Goal: Transaction & Acquisition: Obtain resource

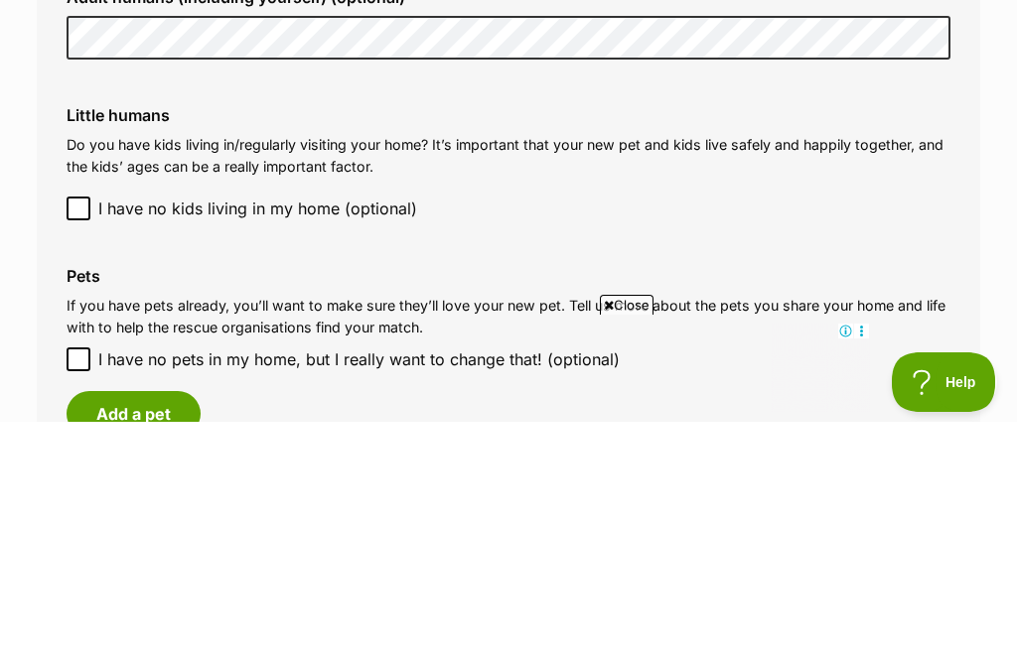
scroll to position [1625, 0]
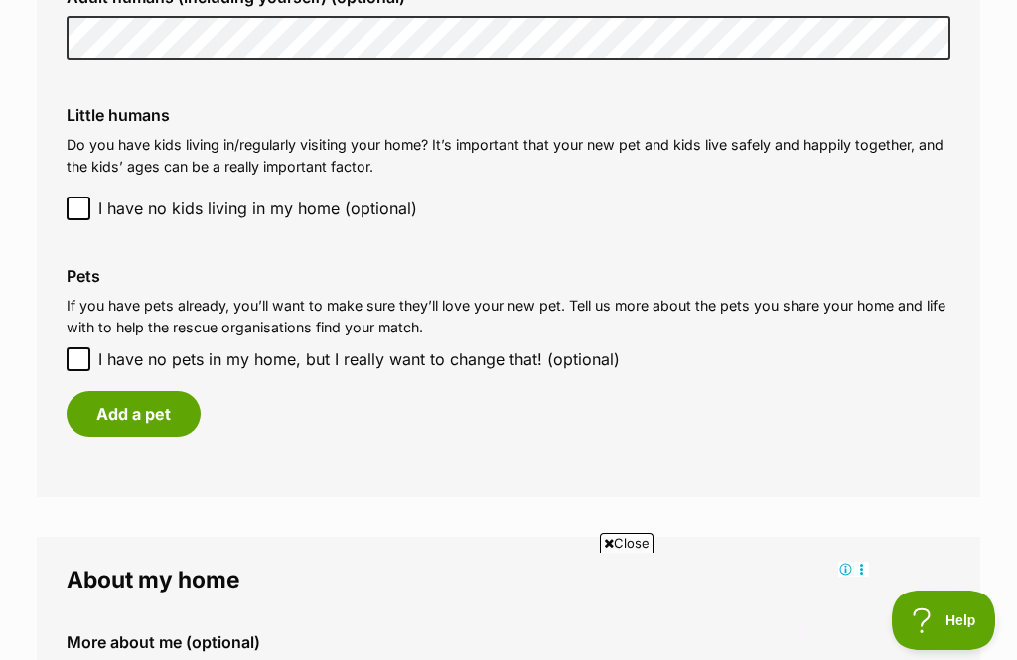
click at [71, 348] on input "I have no pets in my home, but I really want to change that! (optional)" at bounding box center [79, 360] width 24 height 24
checkbox input "true"
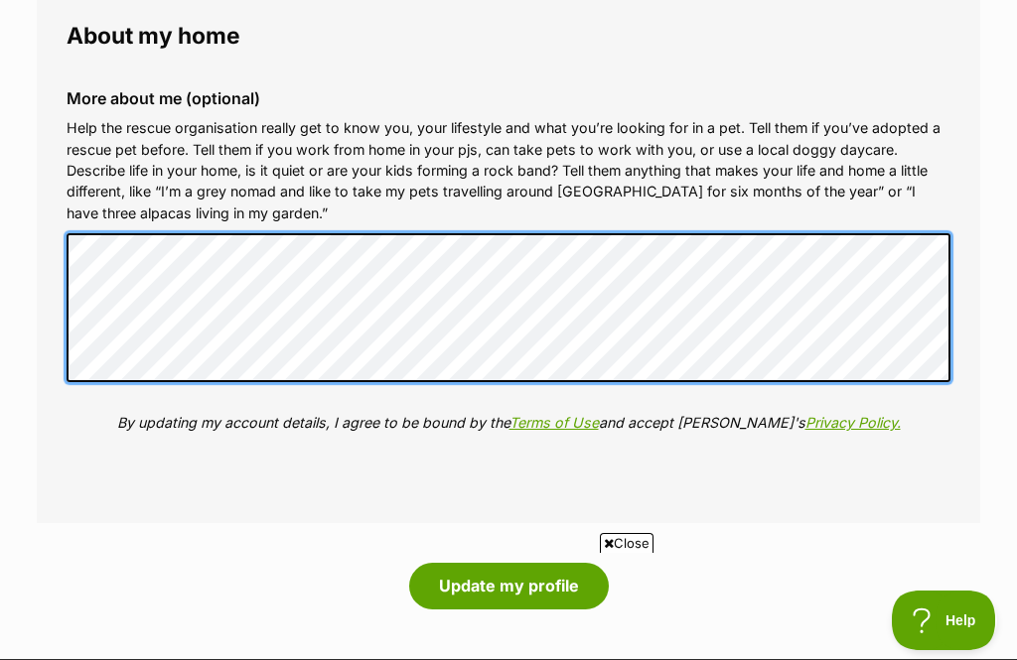
scroll to position [0, 0]
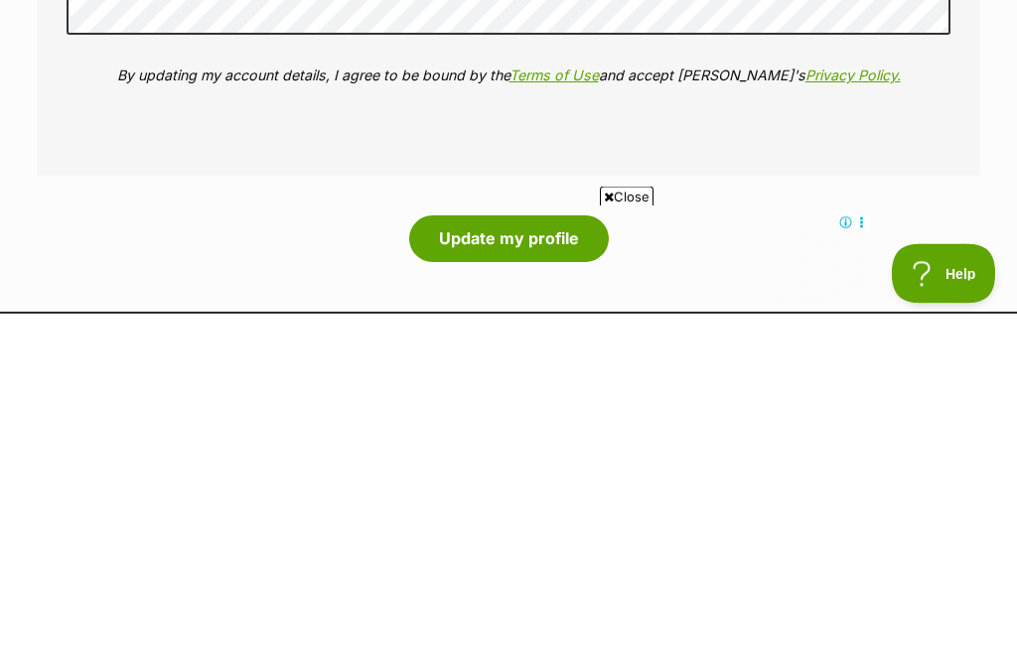
click at [510, 563] on button "Update my profile" at bounding box center [509, 586] width 200 height 46
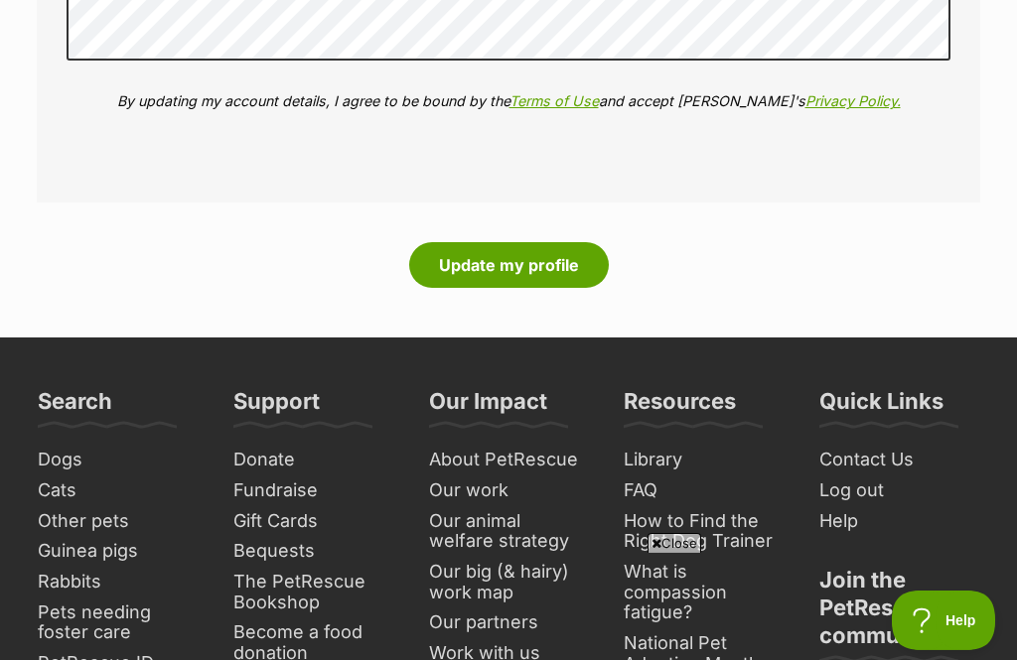
scroll to position [2464, 0]
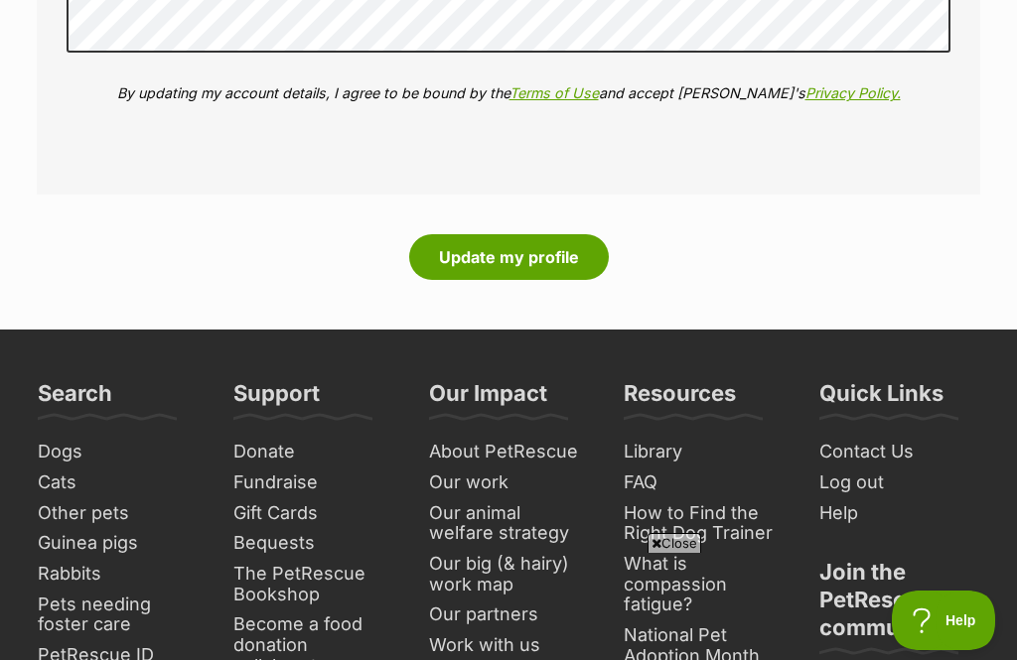
click at [503, 245] on button "Update my profile" at bounding box center [509, 257] width 200 height 46
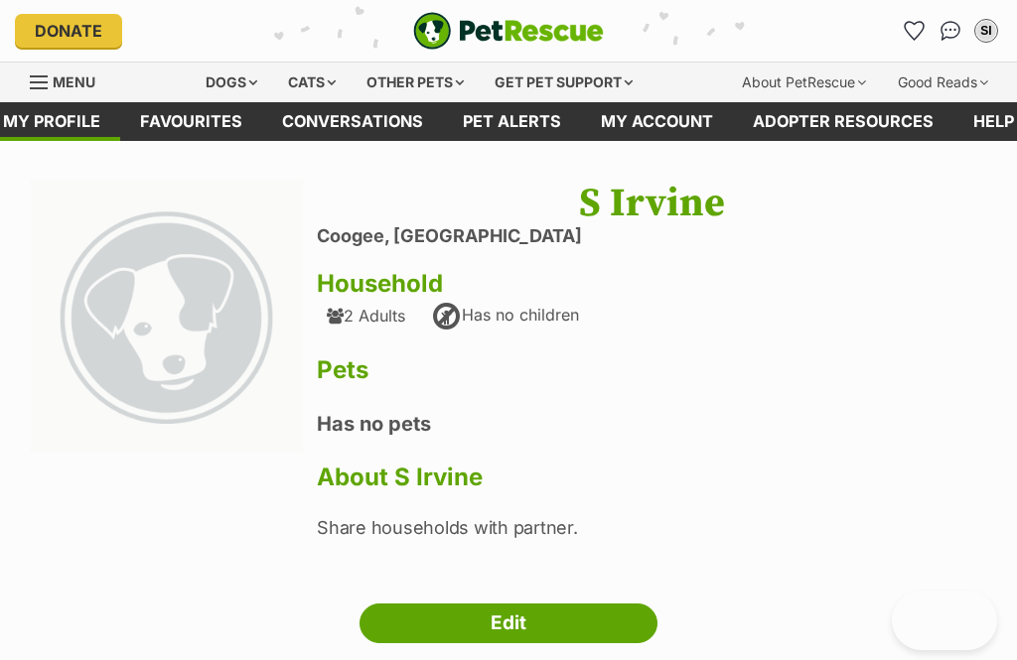
scroll to position [157, 0]
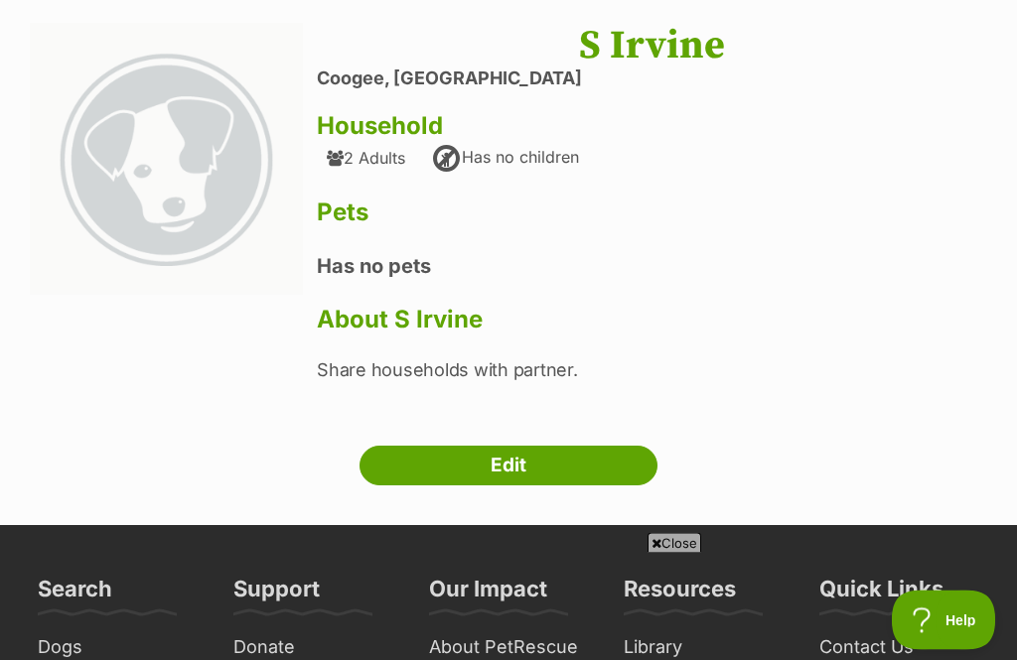
click at [511, 469] on link "Edit" at bounding box center [509, 467] width 298 height 40
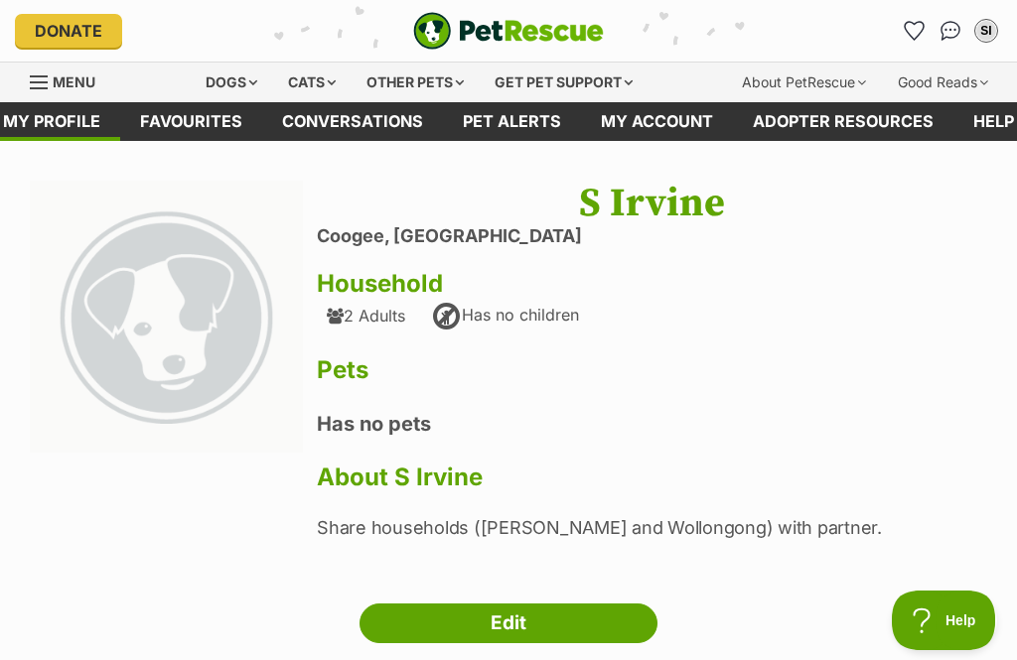
click at [237, 89] on div "Dogs" at bounding box center [231, 83] width 79 height 40
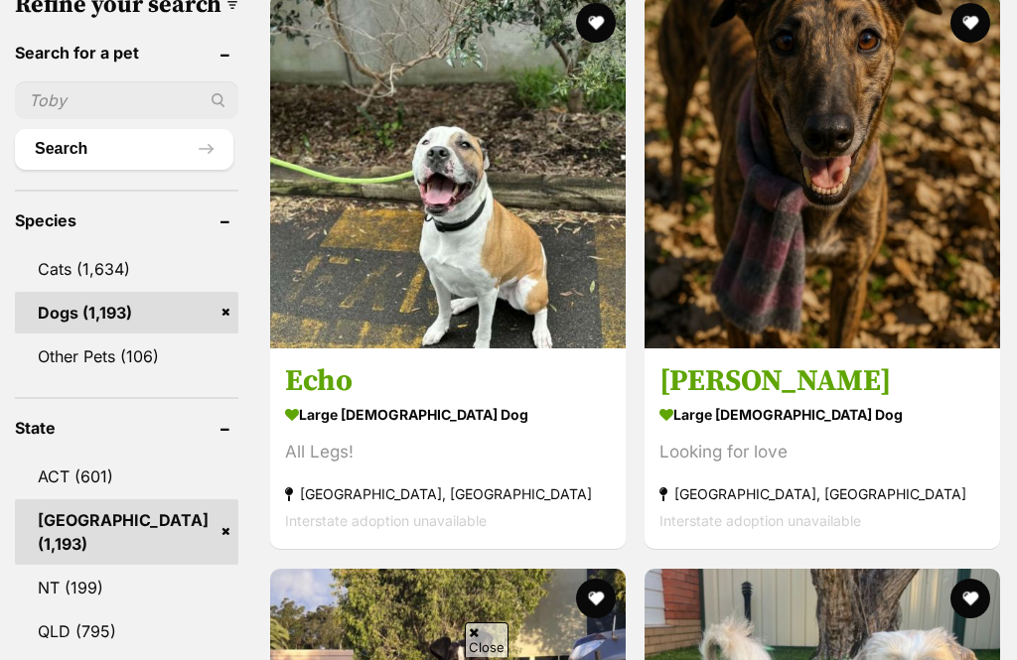
scroll to position [1211, 0]
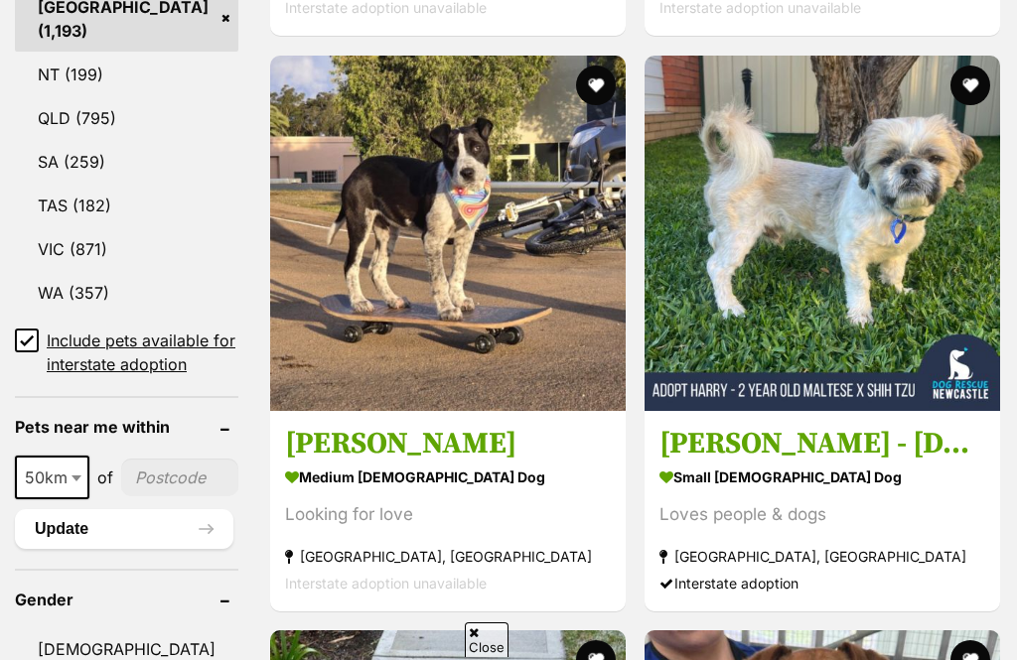
click at [80, 482] on b at bounding box center [77, 479] width 10 height 6
select select "250"
click at [156, 497] on input"] "postcode" at bounding box center [184, 478] width 107 height 38
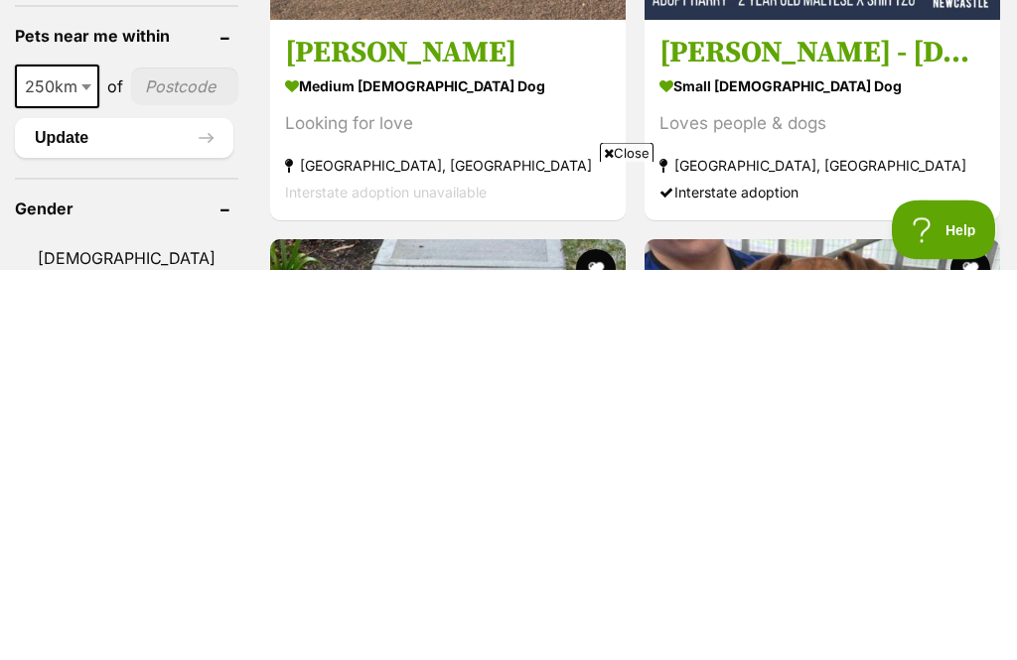
scroll to position [0, 0]
type input"] "20000"
click at [76, 510] on button "Update" at bounding box center [124, 530] width 219 height 40
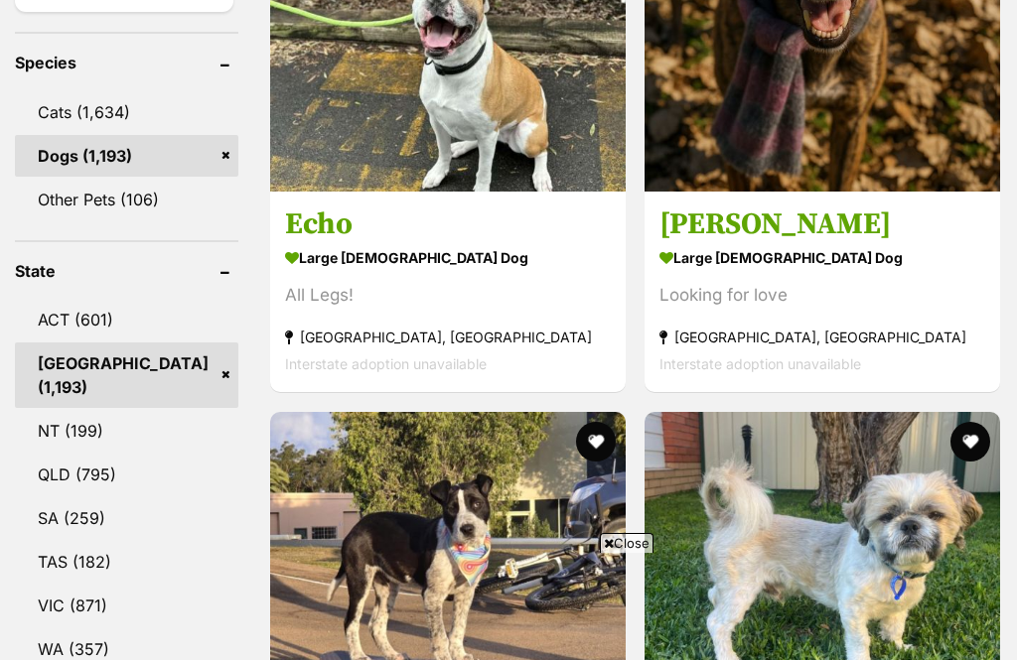
scroll to position [638, 0]
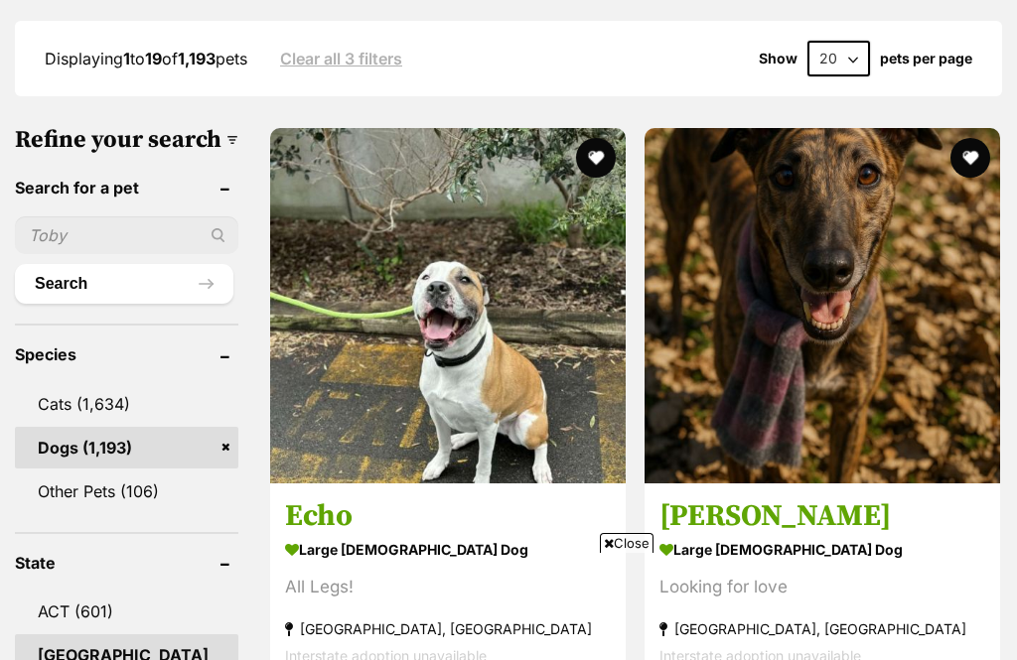
click at [86, 254] on input "text" at bounding box center [126, 236] width 223 height 38
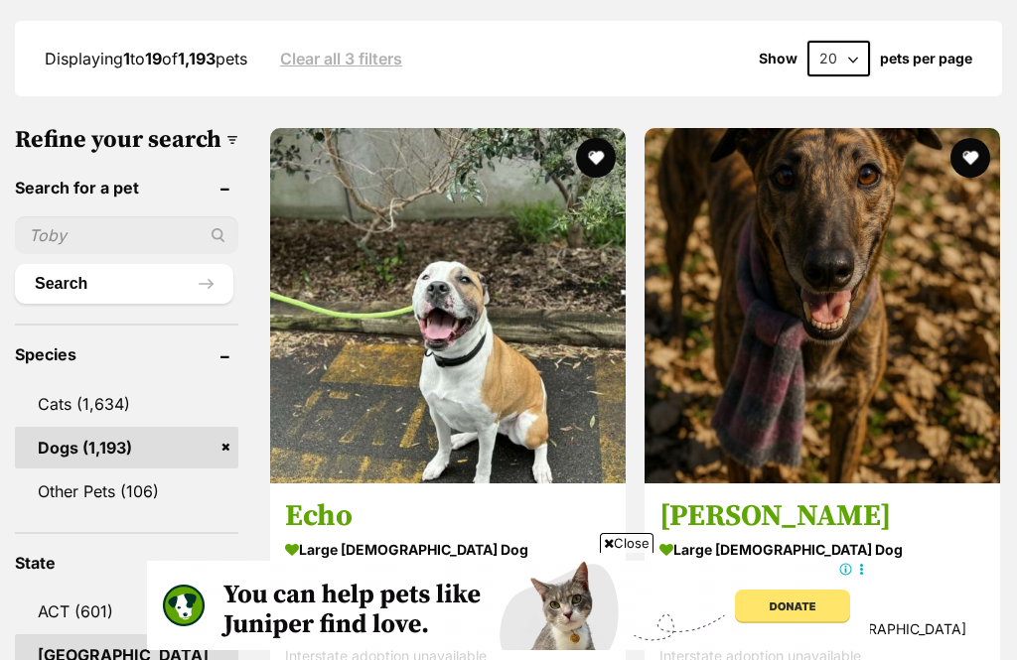
scroll to position [0, 0]
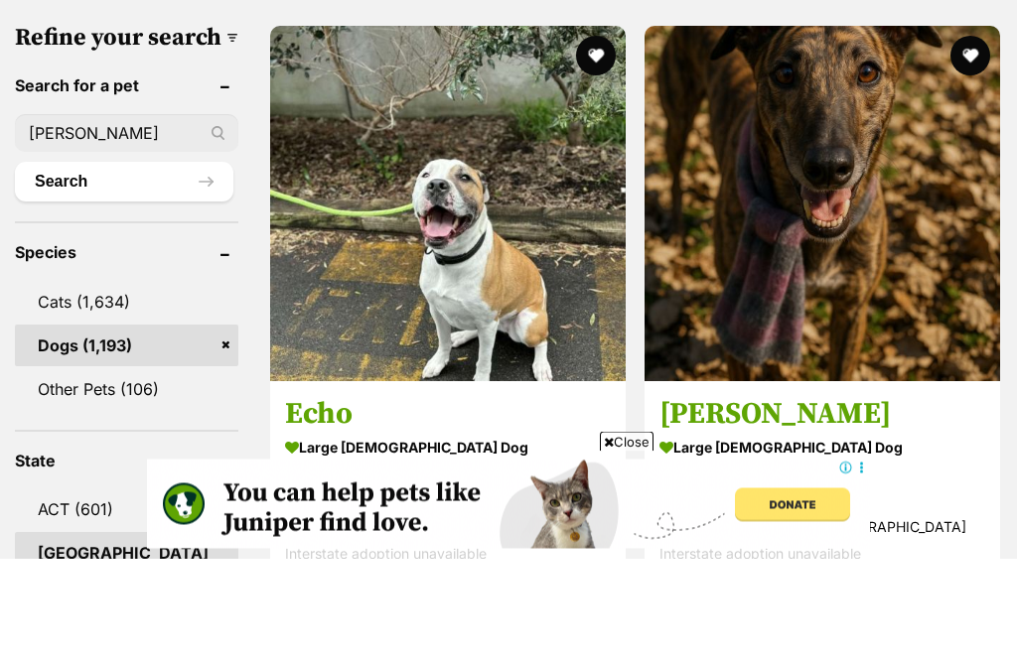
type input "Lizzie"
click at [87, 264] on button "Search" at bounding box center [124, 284] width 219 height 40
click at [55, 264] on button "Search" at bounding box center [124, 284] width 219 height 40
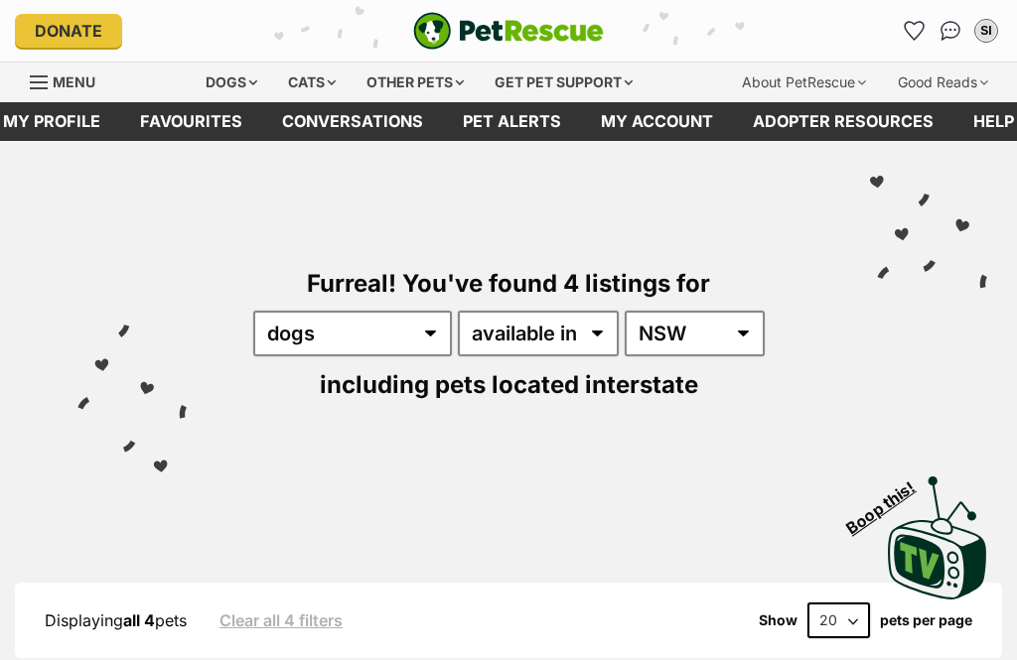
scroll to position [314, 0]
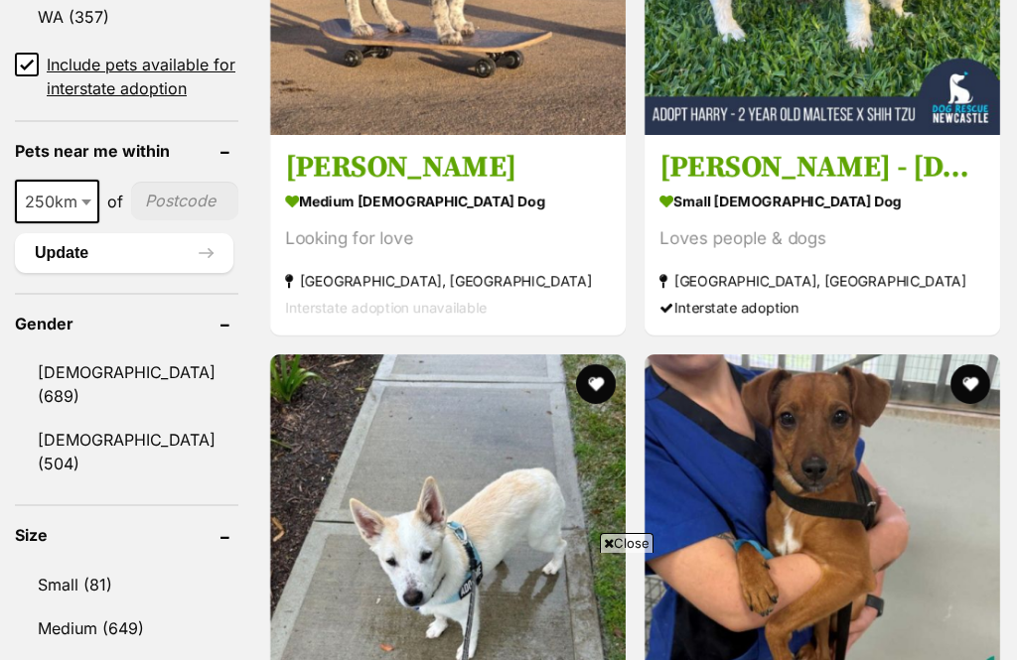
scroll to position [1591, 0]
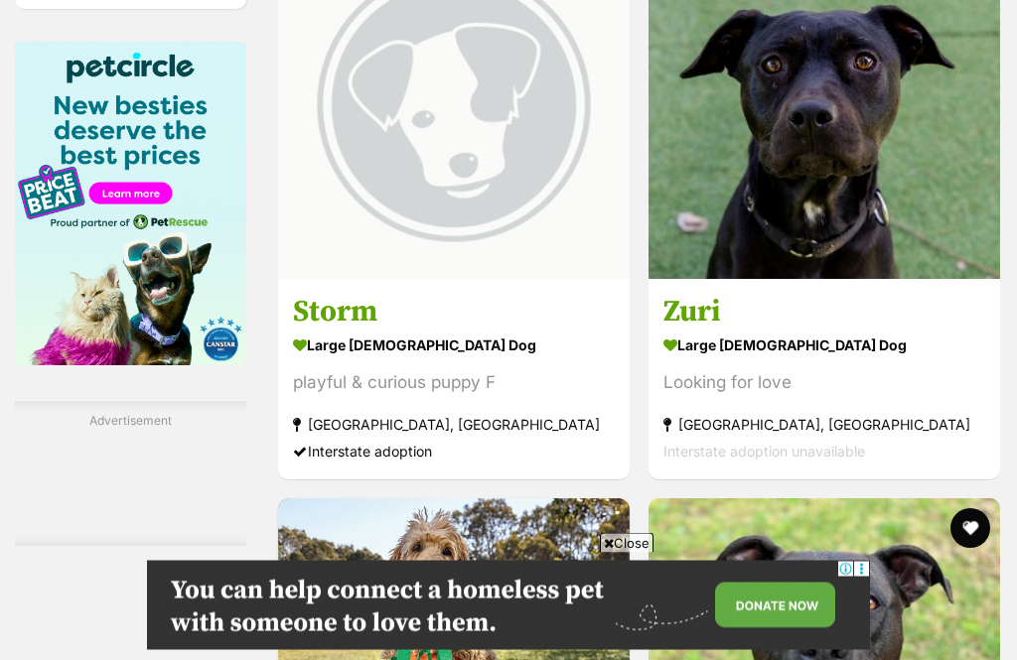
scroll to position [3345, 0]
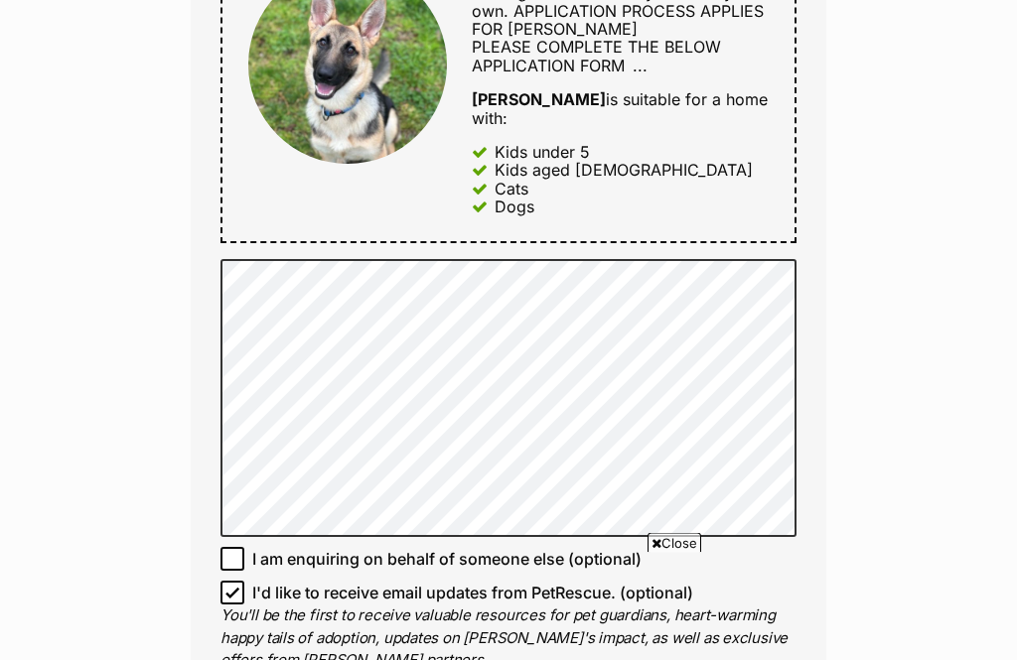
scroll to position [1014, 0]
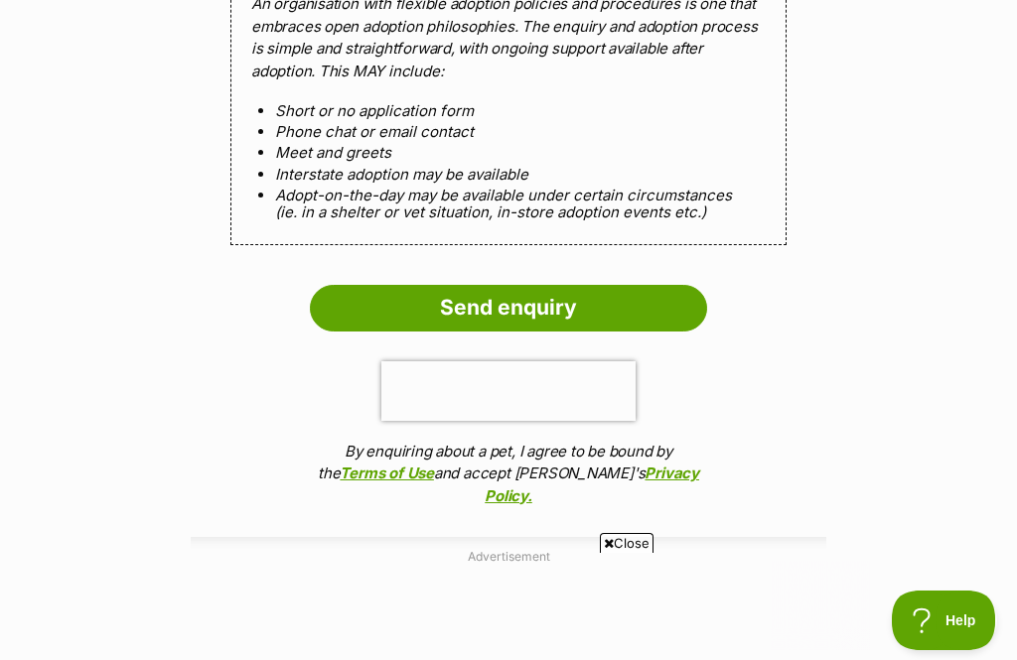
scroll to position [0, 0]
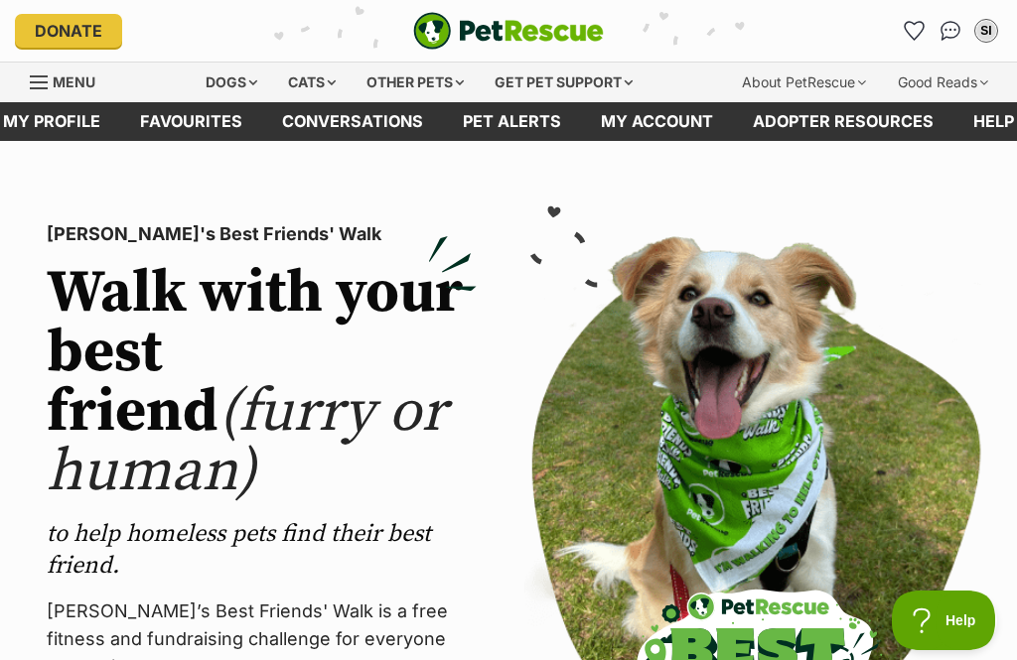
click at [233, 84] on div "Dogs" at bounding box center [231, 83] width 79 height 40
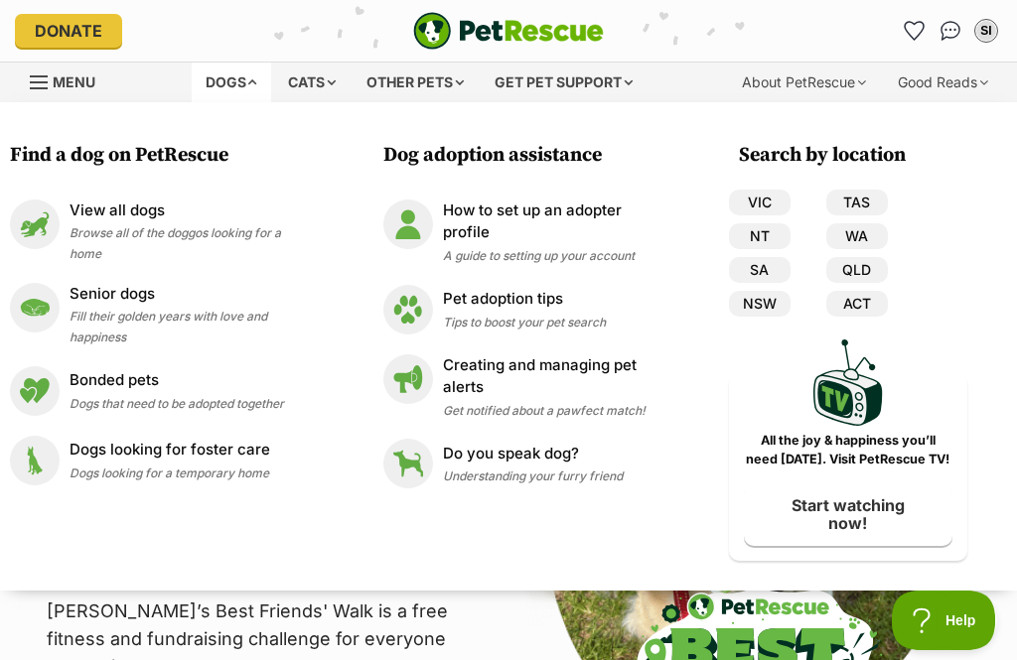
click at [115, 228] on span "Browse all of the doggos looking for a home" at bounding box center [176, 243] width 212 height 36
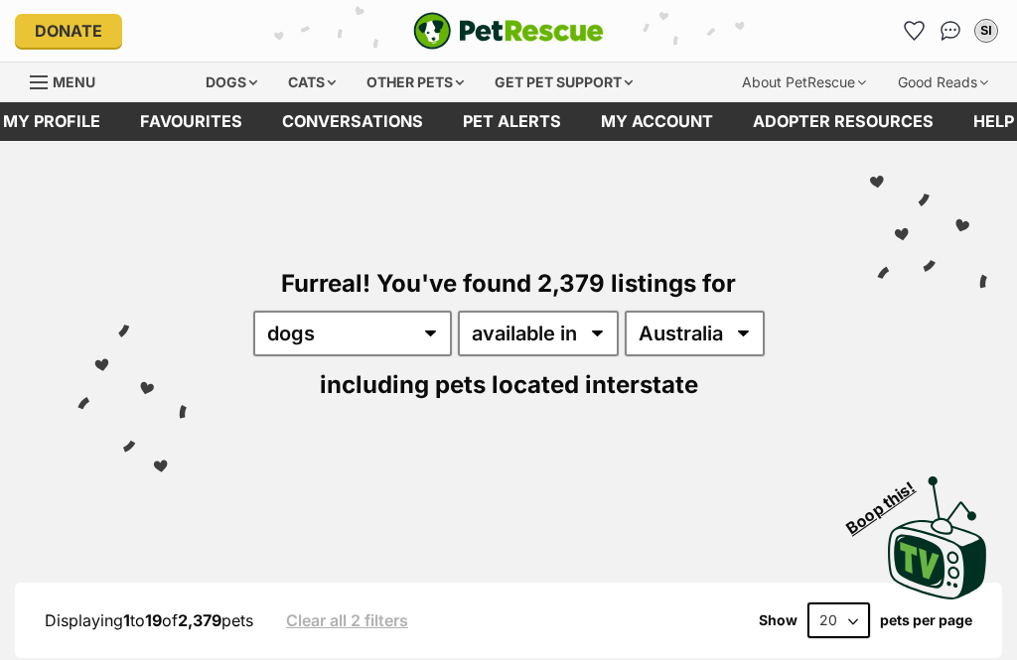
click at [986, 28] on div "SI" at bounding box center [986, 31] width 20 height 20
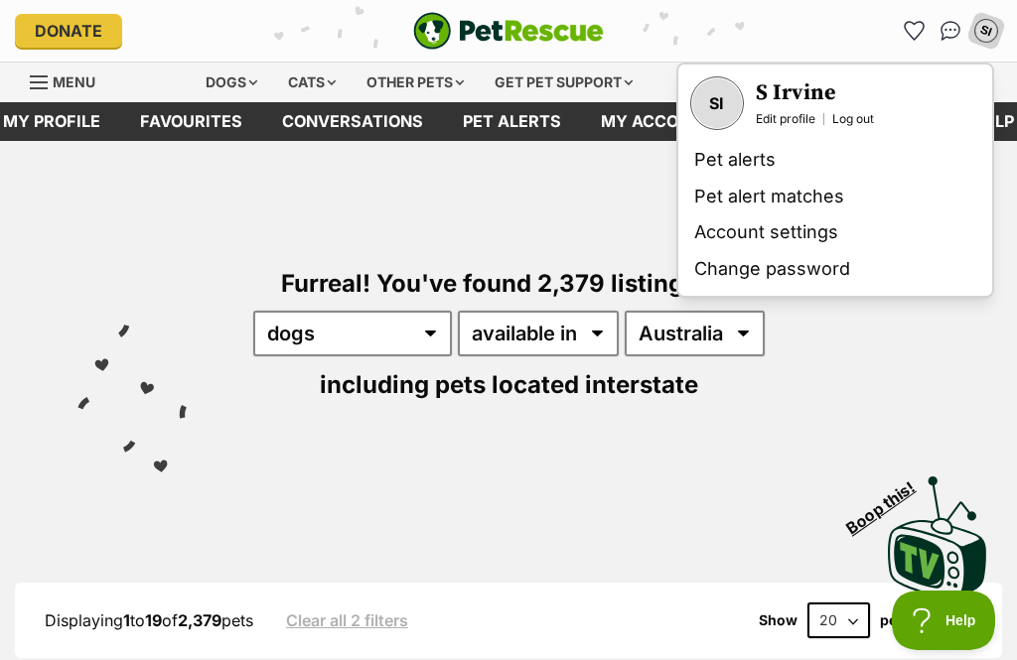
click at [646, 32] on span at bounding box center [644, 27] width 13 height 13
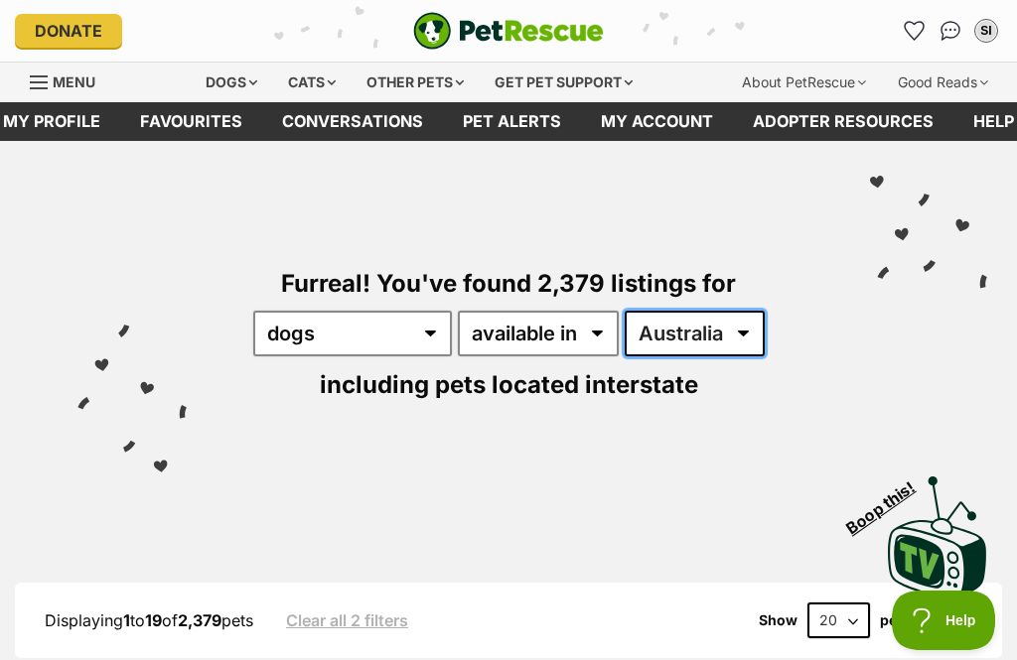
click at [750, 337] on select "Australia ACT NSW NT QLD SA TAS VIC WA" at bounding box center [695, 334] width 140 height 46
click at [751, 331] on select "Australia ACT NSW NT QLD SA TAS VIC WA" at bounding box center [695, 334] width 140 height 46
select select "NSW"
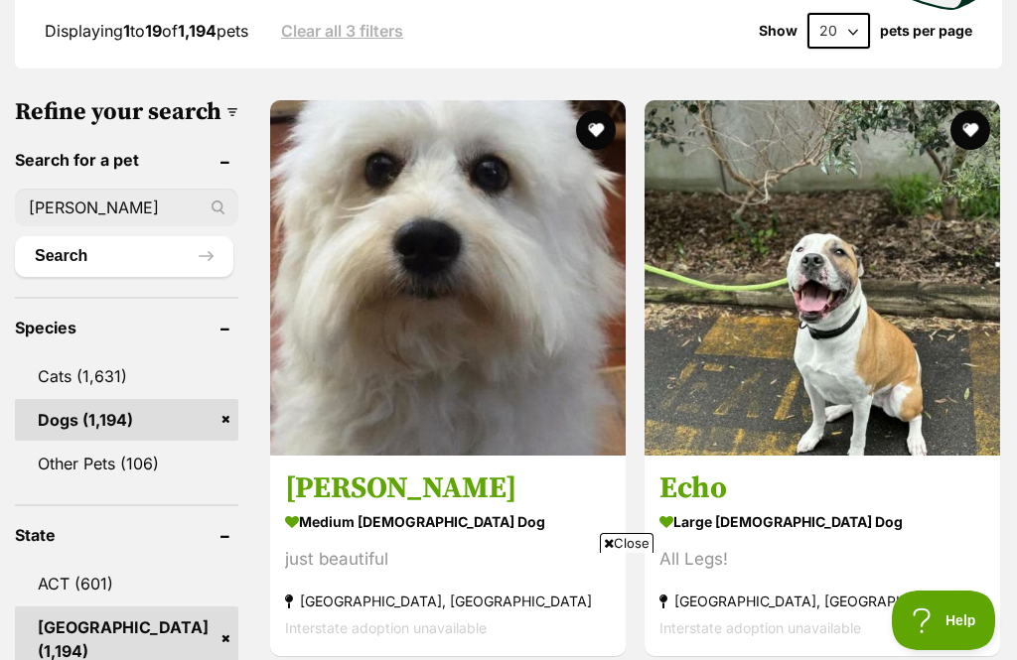
type input "[PERSON_NAME]"
click at [87, 276] on button "Search" at bounding box center [124, 256] width 219 height 40
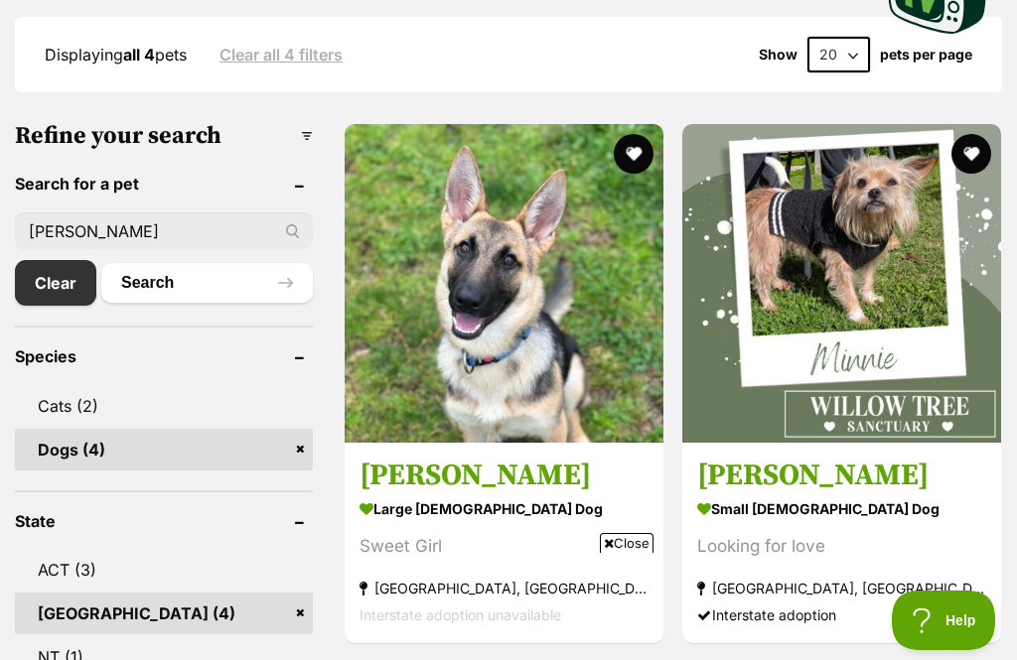
click at [443, 473] on h3 "[PERSON_NAME]" at bounding box center [504, 476] width 289 height 38
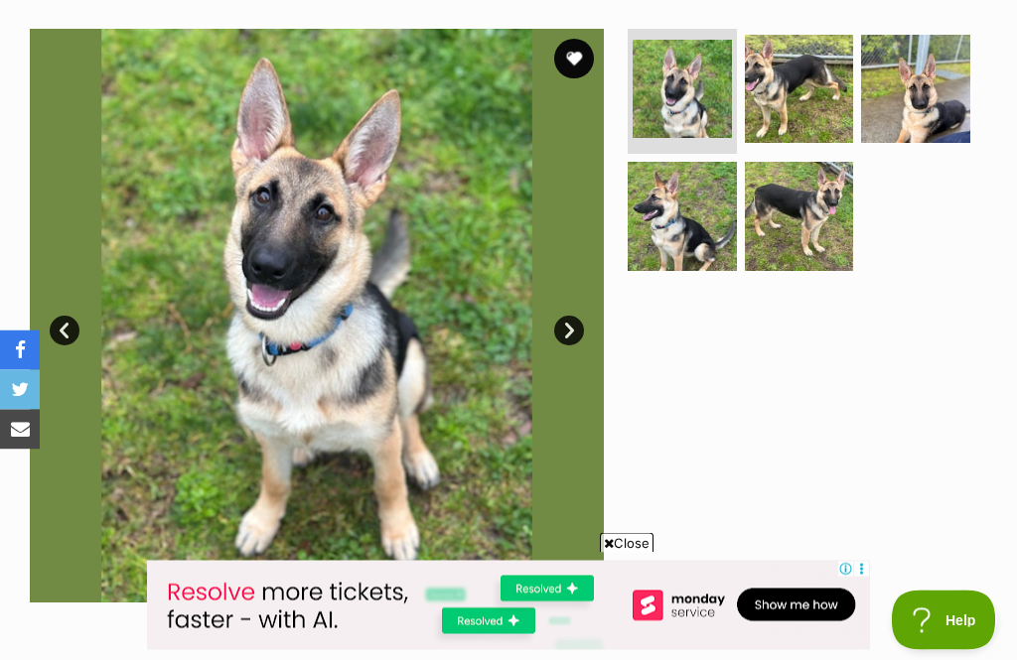
scroll to position [381, 0]
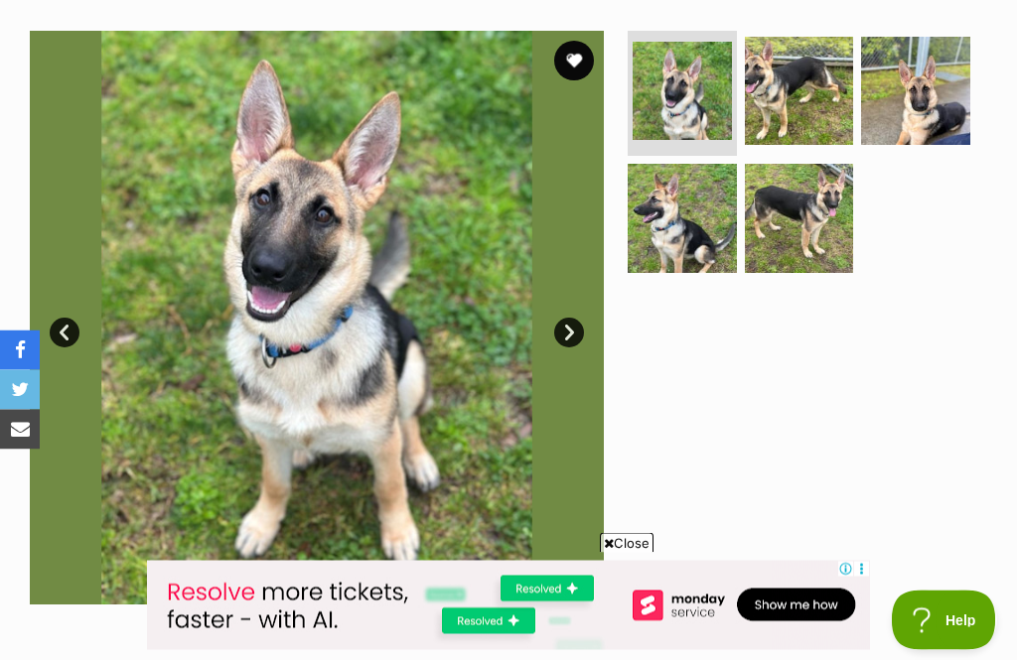
click at [567, 331] on link "Next" at bounding box center [569, 334] width 30 height 30
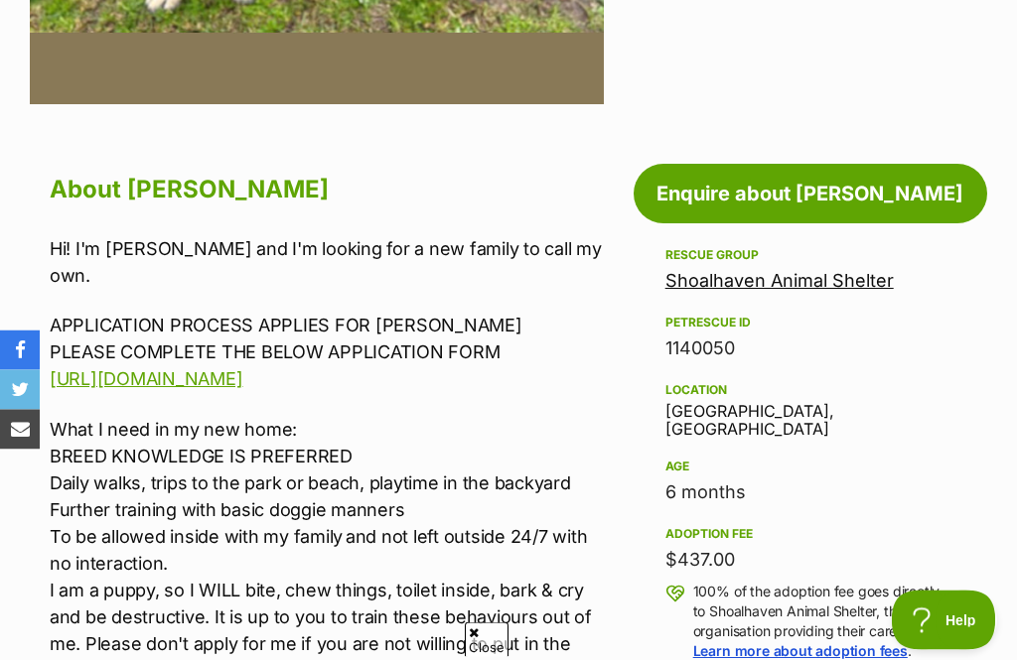
scroll to position [883, 0]
click at [194, 368] on link "[URL][DOMAIN_NAME]" at bounding box center [146, 378] width 193 height 21
